Goal: Task Accomplishment & Management: Use online tool/utility

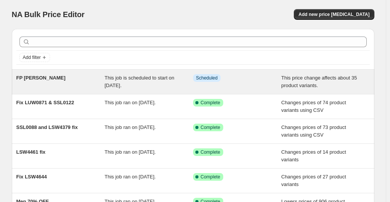
click at [143, 78] on span "This job is scheduled to start on September 24, 2025." at bounding box center [139, 81] width 70 height 13
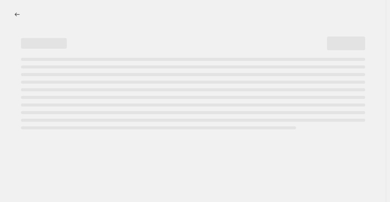
select select "ecap"
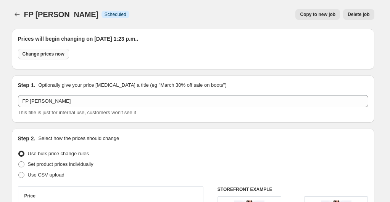
click at [34, 56] on span "Change prices now" at bounding box center [43, 54] width 42 height 6
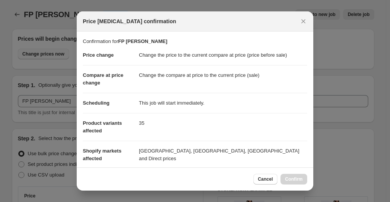
radio input "true"
click at [293, 181] on span "Confirm" at bounding box center [294, 180] width 18 height 6
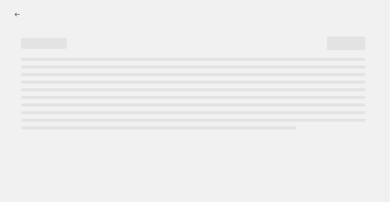
select select "ecap"
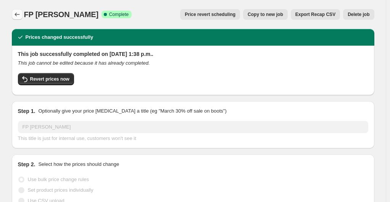
click at [15, 16] on icon "Price change jobs" at bounding box center [17, 15] width 8 height 8
